Goal: Task Accomplishment & Management: Manage account settings

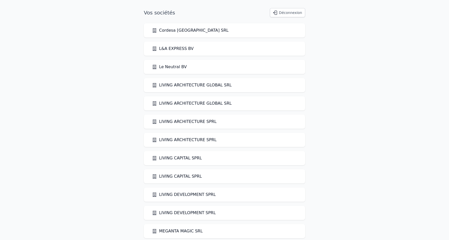
click at [292, 11] on button "Déconnexion" at bounding box center [287, 12] width 35 height 9
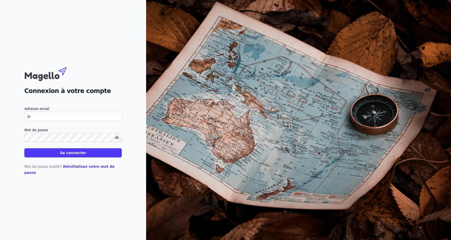
type input "j"
type input "[PERSON_NAME][EMAIL_ADDRESS][DOMAIN_NAME]"
click at [24, 148] on button "Se connecter" at bounding box center [72, 152] width 97 height 9
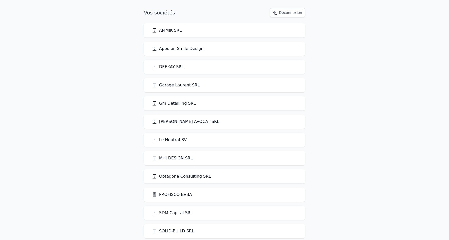
click at [160, 197] on link "PROFISCO BVBA" at bounding box center [172, 195] width 40 height 6
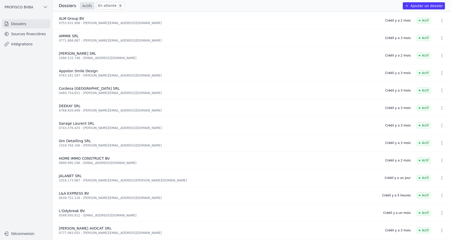
click at [103, 7] on link "En attente 9" at bounding box center [110, 5] width 29 height 7
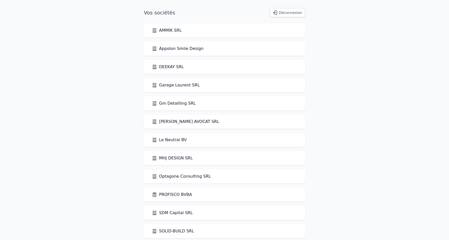
click at [294, 13] on button "Déconnexion" at bounding box center [287, 12] width 35 height 9
